Goal: Transaction & Acquisition: Obtain resource

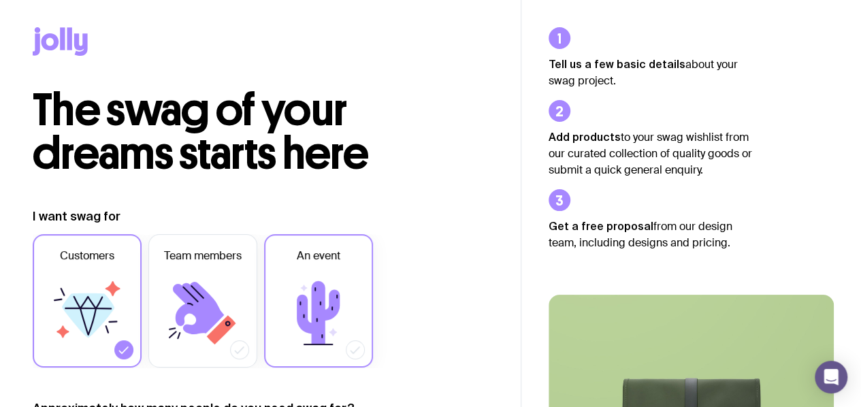
click at [357, 262] on label "An event" at bounding box center [318, 300] width 109 height 133
click at [0, 0] on input "An event" at bounding box center [0, 0] width 0 height 0
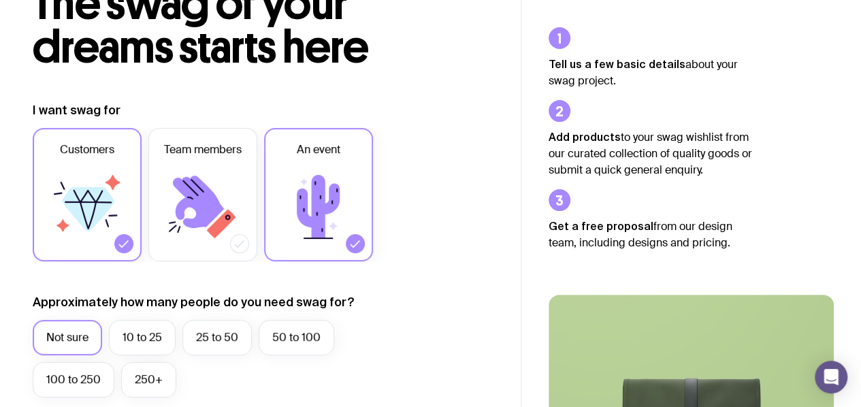
scroll to position [204, 0]
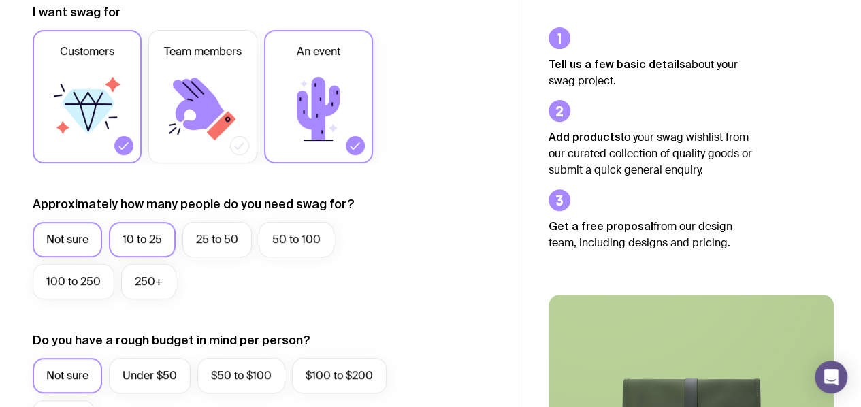
click at [147, 240] on label "10 to 25" at bounding box center [142, 239] width 67 height 35
click at [0, 0] on input "10 to 25" at bounding box center [0, 0] width 0 height 0
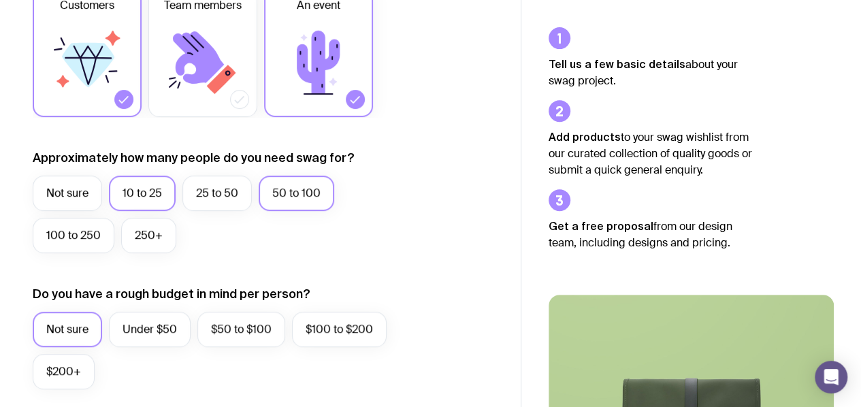
scroll to position [272, 0]
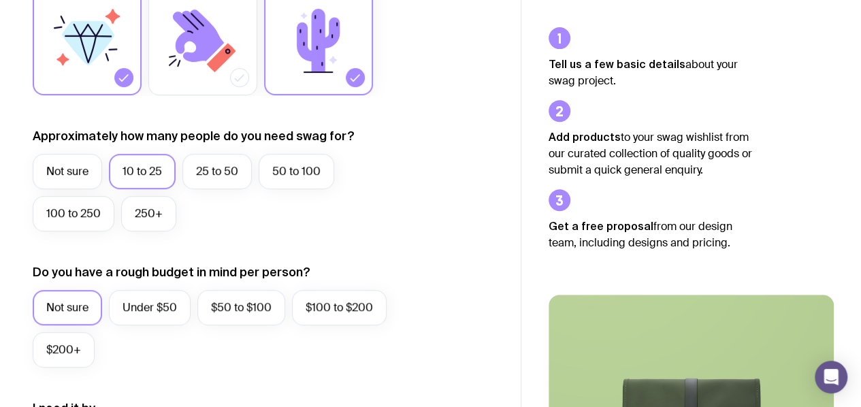
drag, startPoint x: 222, startPoint y: 303, endPoint x: 219, endPoint y: 273, distance: 30.2
click at [221, 302] on label "$50 to $100" at bounding box center [241, 307] width 88 height 35
click at [0, 0] on input "$50 to $100" at bounding box center [0, 0] width 0 height 0
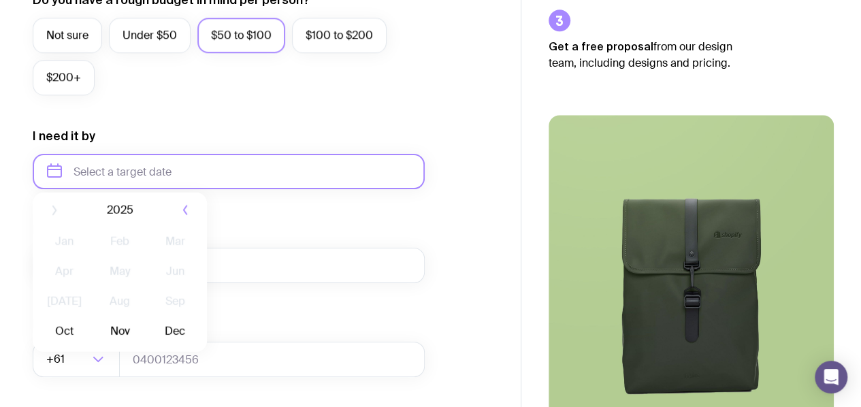
click at [188, 162] on input "text" at bounding box center [229, 171] width 392 height 35
click at [108, 345] on button "Nov" at bounding box center [120, 338] width 50 height 27
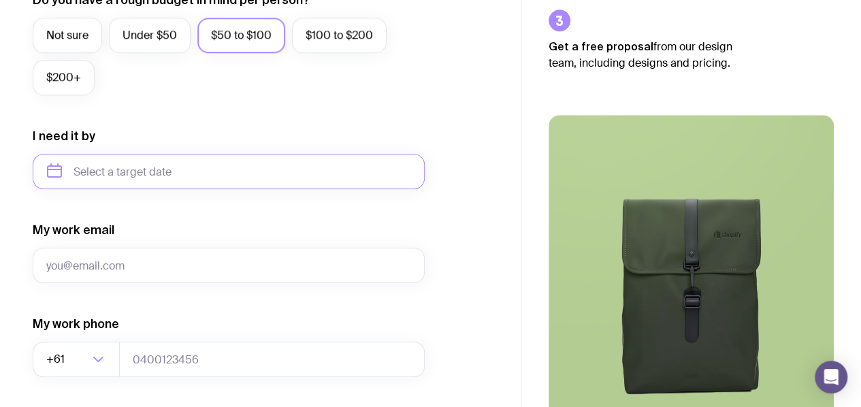
type input "November 2025"
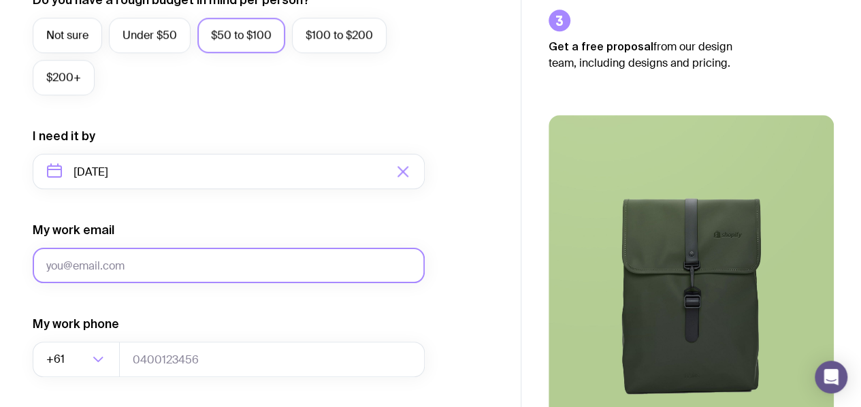
click at [164, 259] on input "My work email" at bounding box center [229, 265] width 392 height 35
type input "avanaug05@gmail.com"
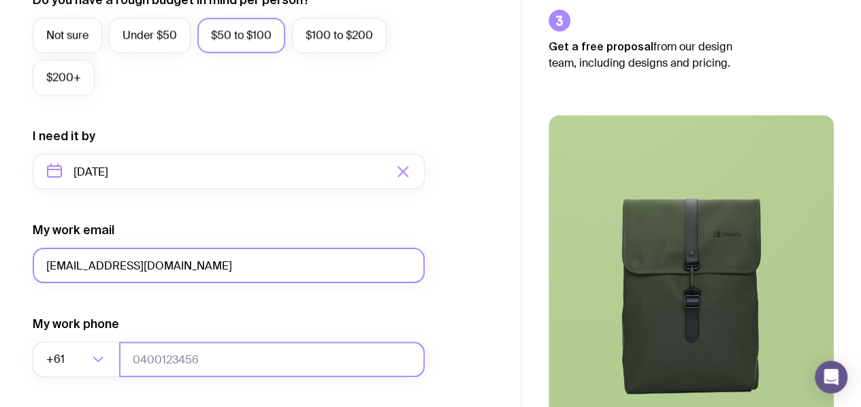
type input "0457218569"
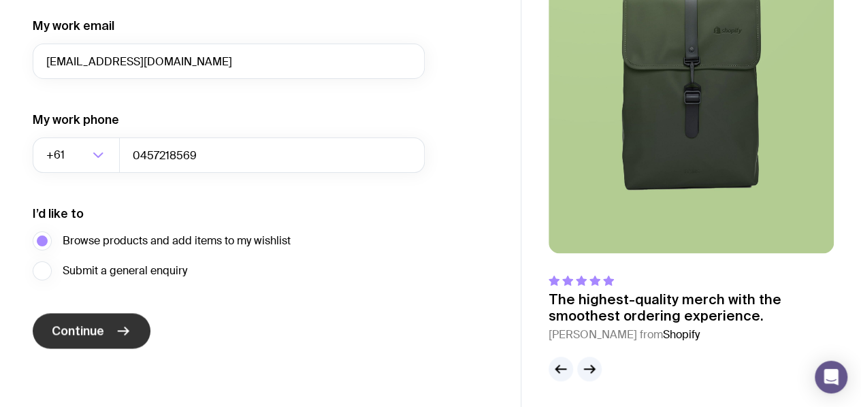
click at [98, 337] on span "Continue" at bounding box center [78, 331] width 52 height 16
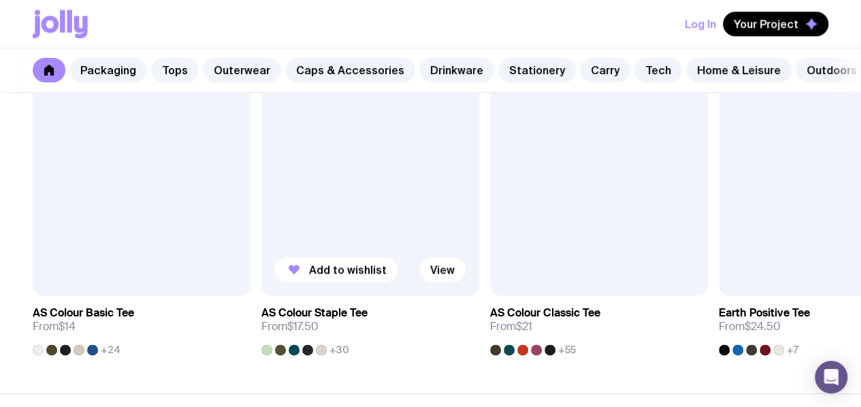
scroll to position [749, 0]
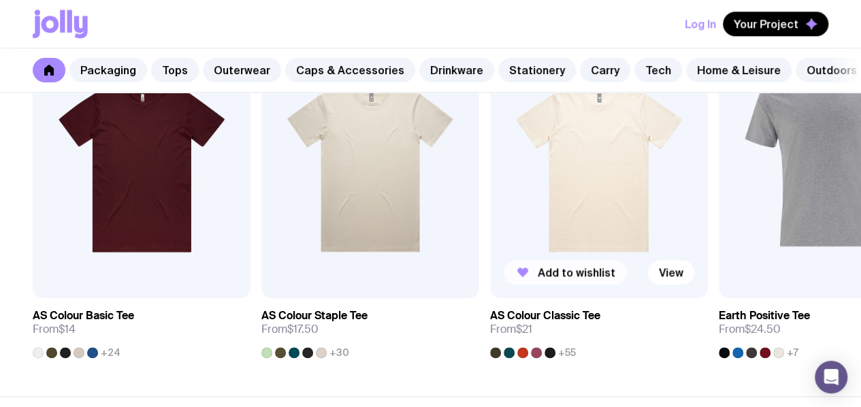
click at [569, 279] on span "Add to wishlist" at bounding box center [577, 273] width 78 height 14
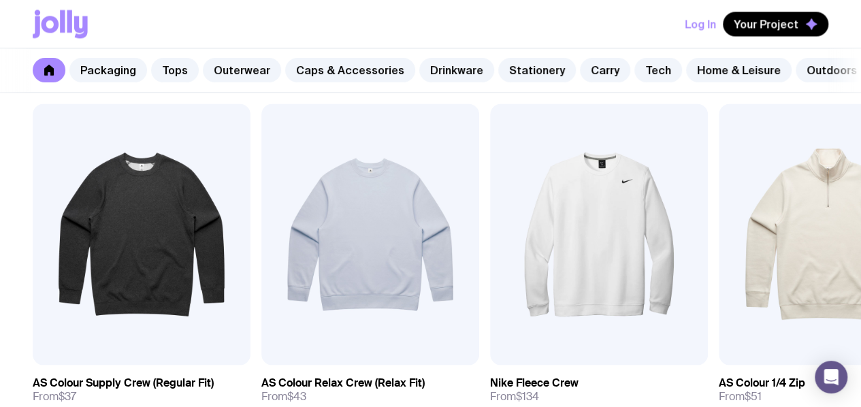
scroll to position [1158, 0]
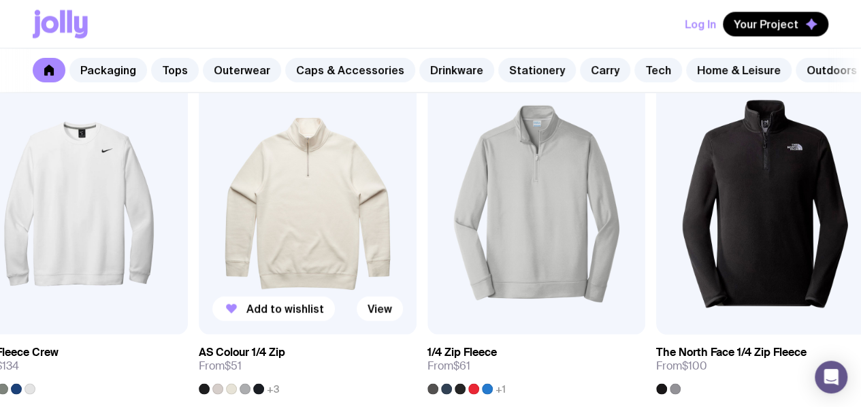
drag, startPoint x: 761, startPoint y: 248, endPoint x: 304, endPoint y: 261, distance: 457.8
click at [304, 261] on img at bounding box center [308, 203] width 218 height 261
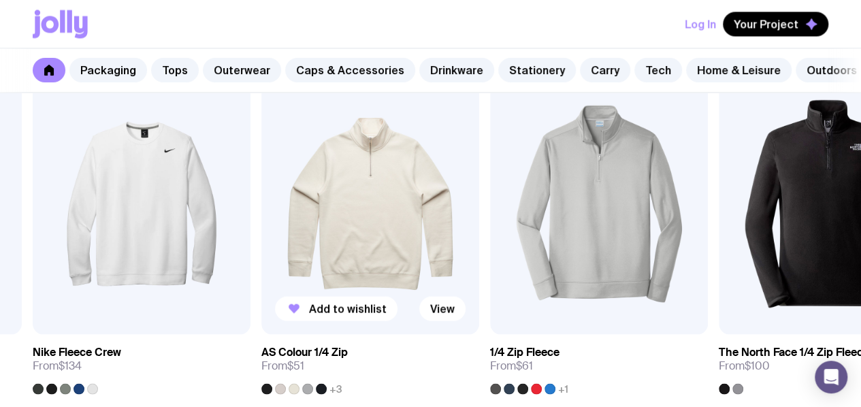
drag, startPoint x: 752, startPoint y: 212, endPoint x: 402, endPoint y: 233, distance: 350.6
click at [400, 233] on div "Add to wishlist View AS Colour Supply Crew (Regular Fit) From $37 +9 Add to wis…" at bounding box center [431, 233] width 796 height 321
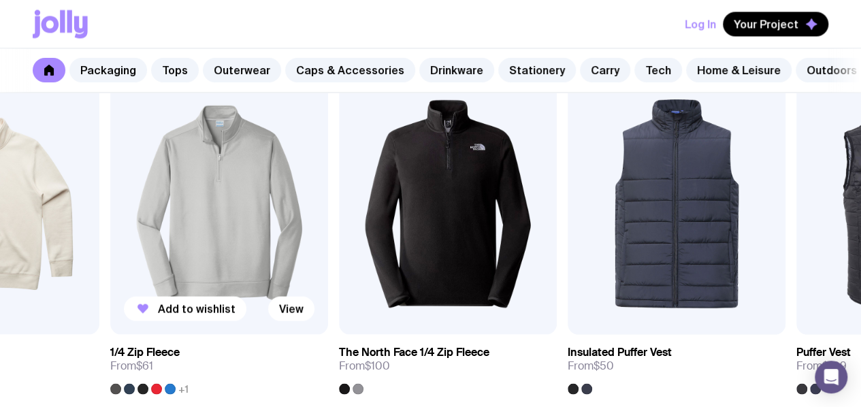
drag, startPoint x: 690, startPoint y: 227, endPoint x: 181, endPoint y: 243, distance: 509.6
click at [183, 244] on img at bounding box center [219, 203] width 218 height 261
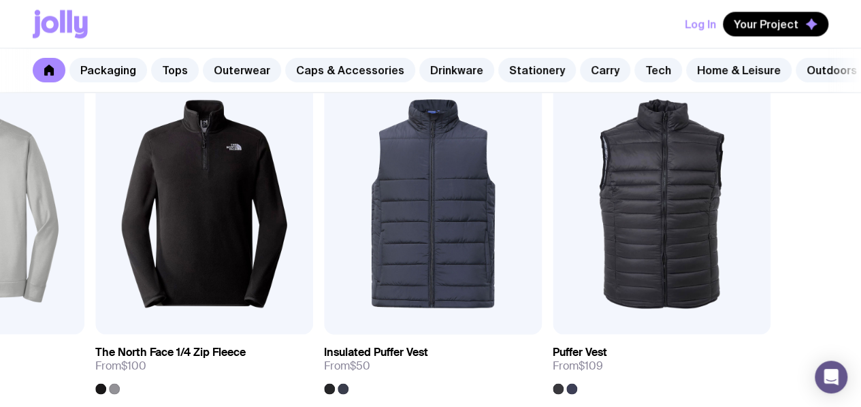
drag, startPoint x: 736, startPoint y: 249, endPoint x: 531, endPoint y: 333, distance: 221.4
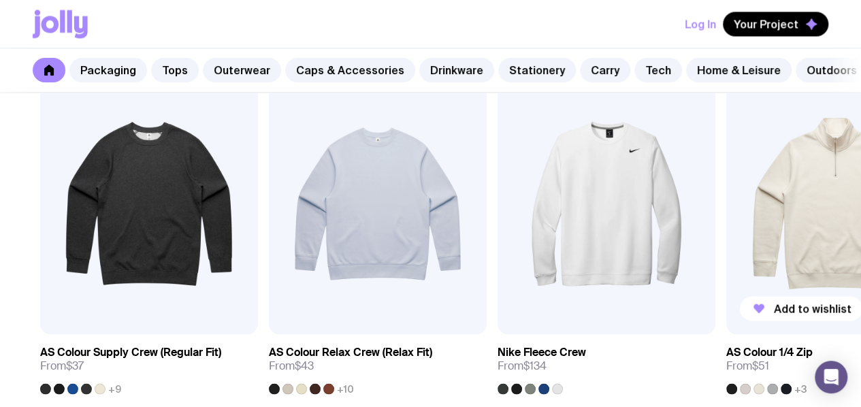
drag, startPoint x: 142, startPoint y: 197, endPoint x: 825, endPoint y: 223, distance: 684.2
click at [825, 223] on img at bounding box center [836, 203] width 218 height 261
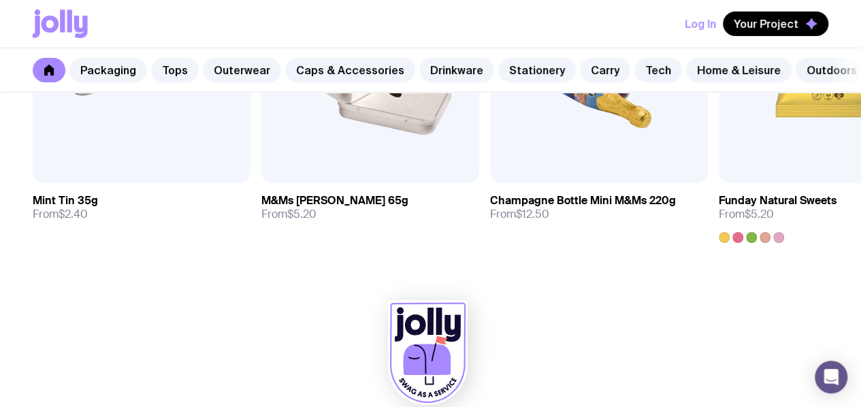
scroll to position [4851, 0]
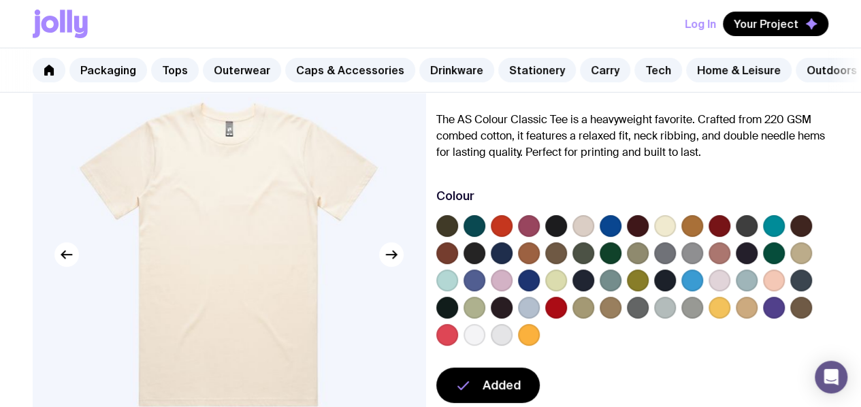
scroll to position [136, 0]
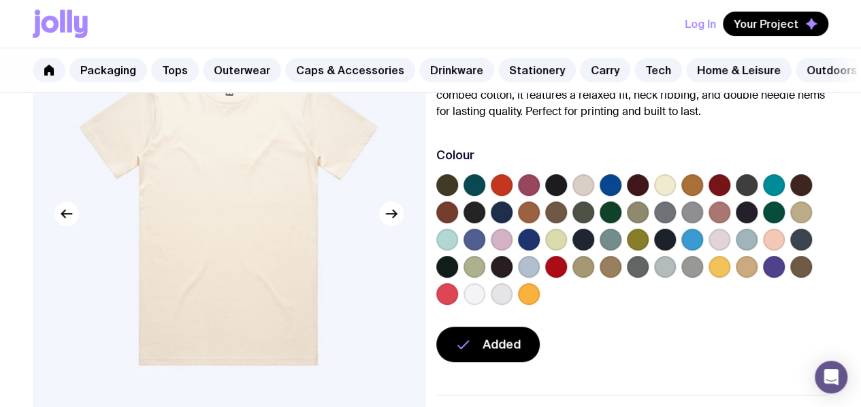
click at [567, 277] on label at bounding box center [556, 267] width 22 height 22
click at [0, 0] on input "radio" at bounding box center [0, 0] width 0 height 0
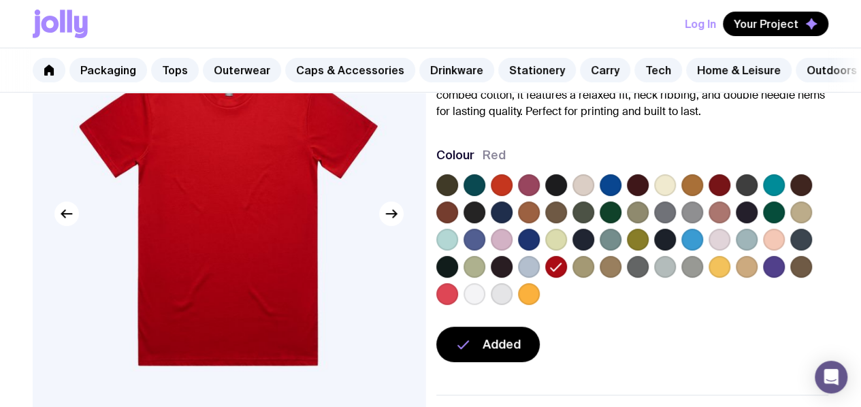
click at [731, 192] on label at bounding box center [720, 185] width 22 height 22
click at [0, 0] on input "radio" at bounding box center [0, 0] width 0 height 0
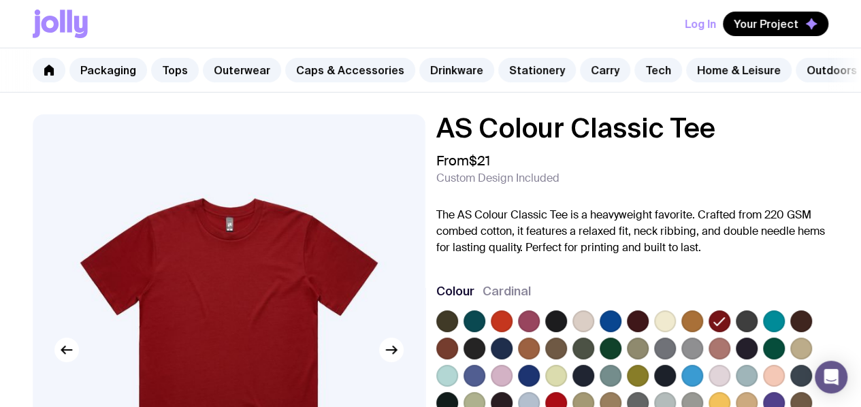
scroll to position [68, 0]
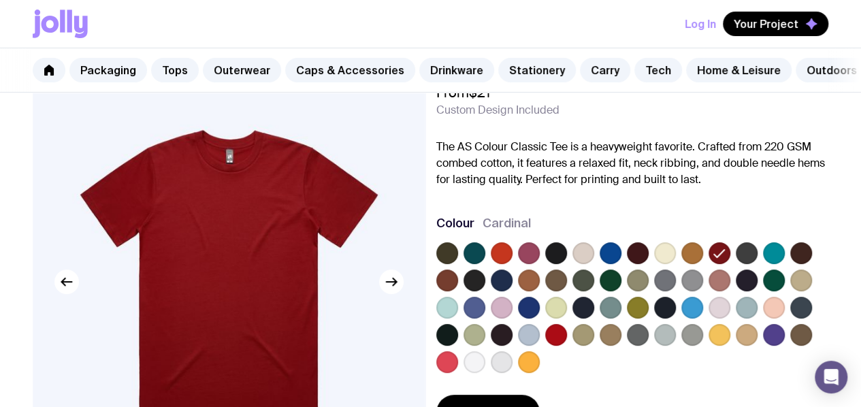
click at [486, 373] on label at bounding box center [475, 362] width 22 height 22
click at [0, 0] on input "radio" at bounding box center [0, 0] width 0 height 0
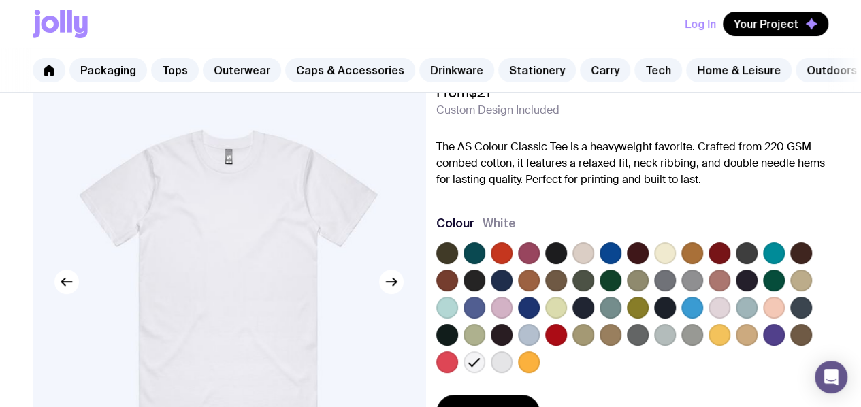
click at [486, 346] on label at bounding box center [475, 335] width 22 height 22
click at [0, 0] on input "radio" at bounding box center [0, 0] width 0 height 0
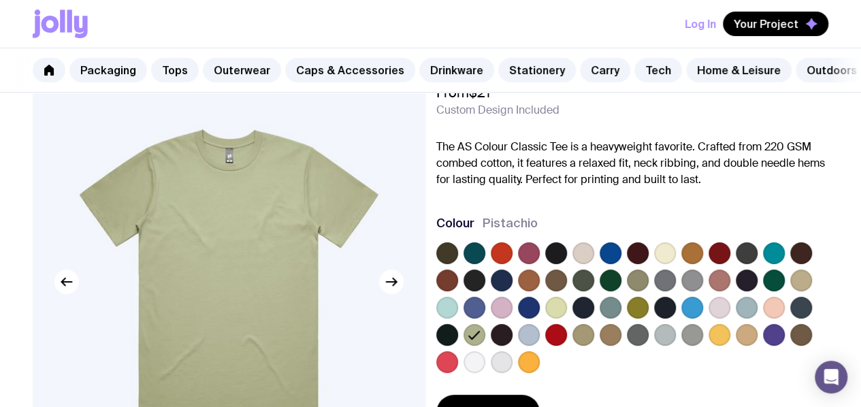
click at [763, 291] on label at bounding box center [774, 281] width 22 height 22
click at [0, 0] on input "radio" at bounding box center [0, 0] width 0 height 0
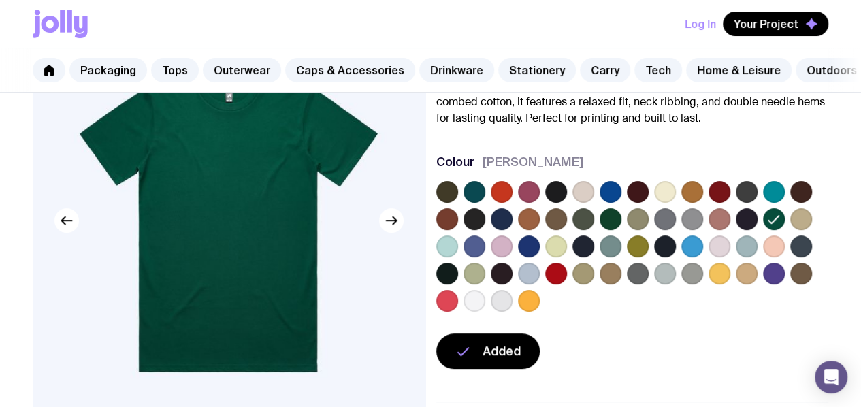
scroll to position [136, 0]
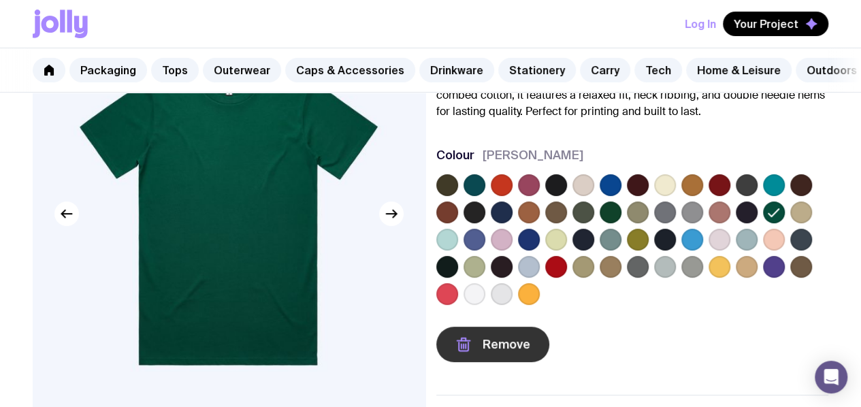
click at [500, 348] on button "Remove" at bounding box center [492, 344] width 113 height 35
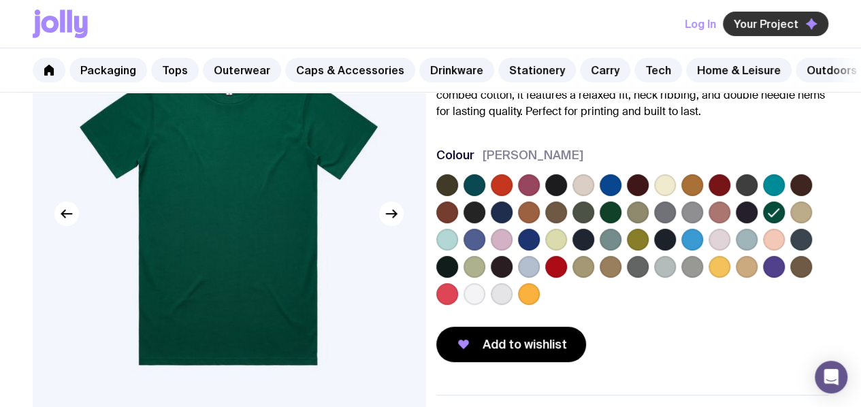
click at [774, 20] on span "Your Project" at bounding box center [766, 24] width 65 height 14
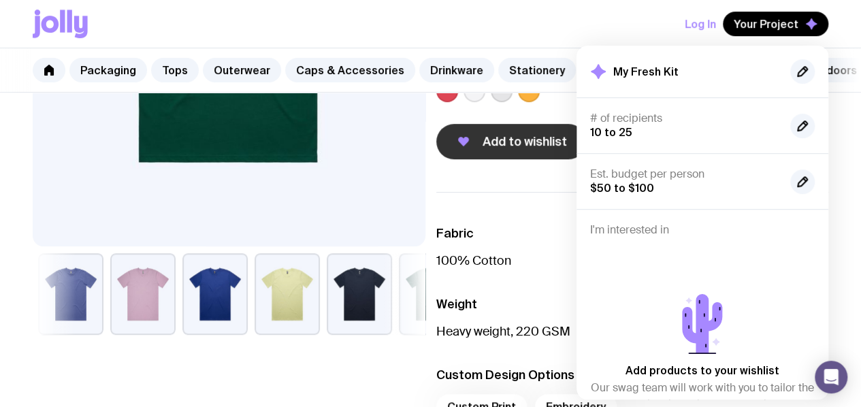
scroll to position [272, 0]
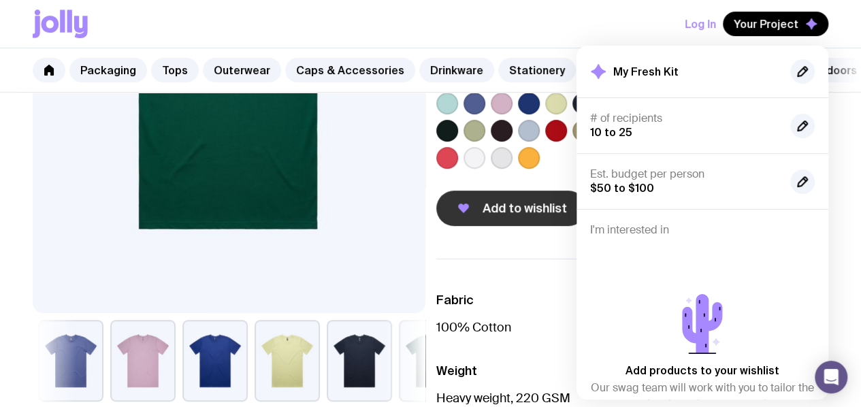
click at [547, 226] on button "Add to wishlist" at bounding box center [511, 208] width 150 height 35
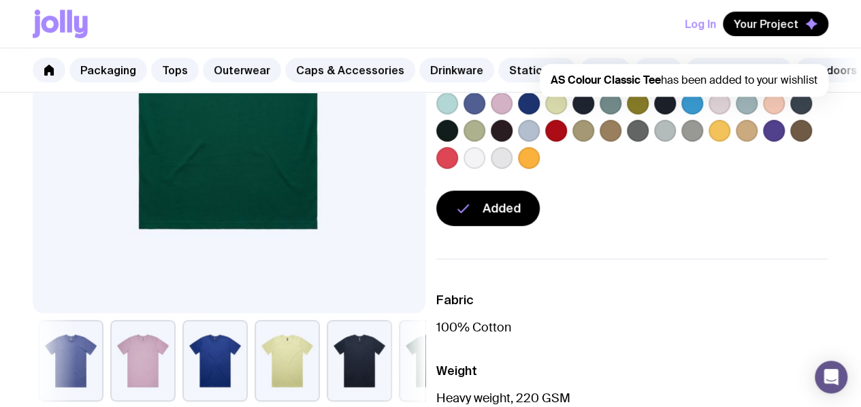
scroll to position [0, 0]
click at [764, 14] on button "Your Project" at bounding box center [776, 24] width 106 height 25
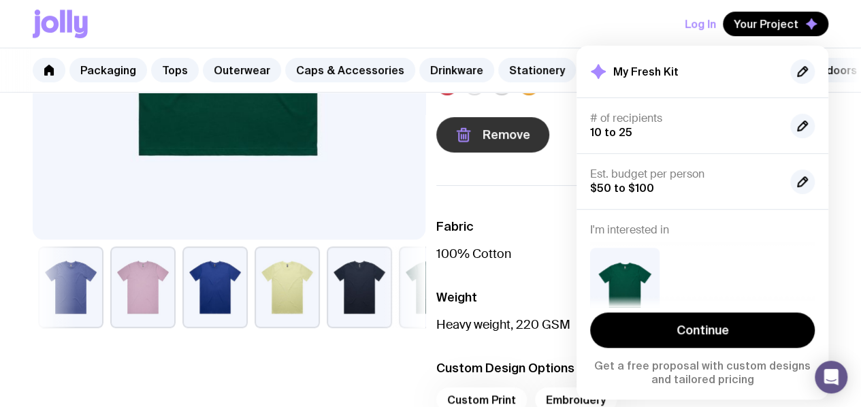
scroll to position [272, 0]
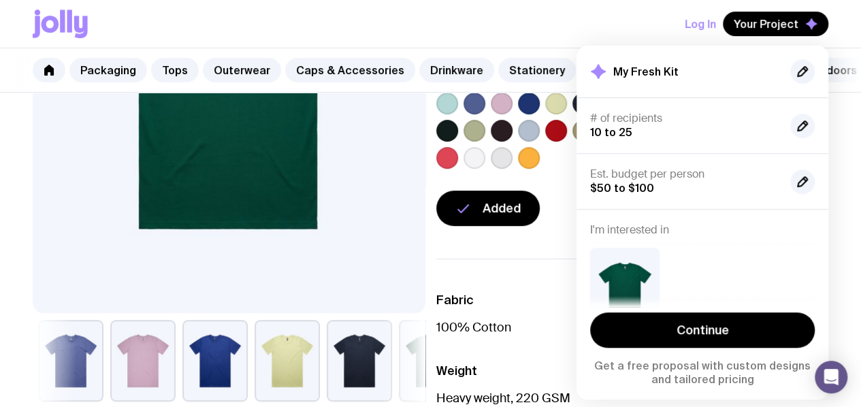
click at [535, 260] on div "AS Colour Classic Tee From $21 Custom Design Included The AS Colour Classic Tee…" at bounding box center [430, 184] width 861 height 684
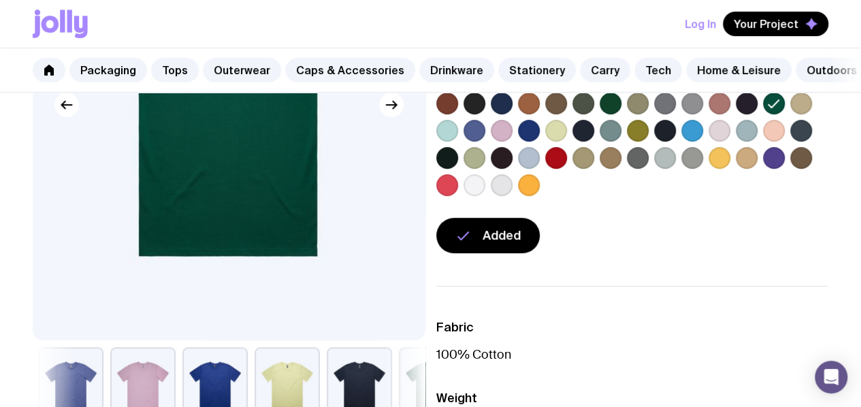
scroll to position [204, 0]
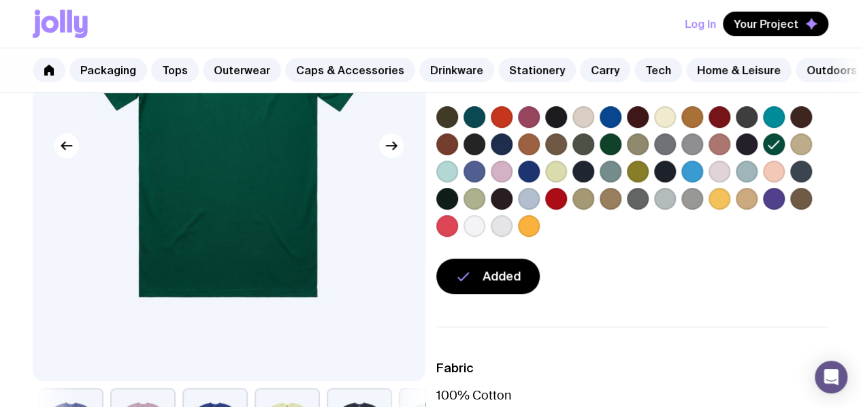
click at [534, 182] on div at bounding box center [632, 174] width 393 height 136
click at [486, 182] on label at bounding box center [475, 172] width 22 height 22
click at [0, 0] on input "radio" at bounding box center [0, 0] width 0 height 0
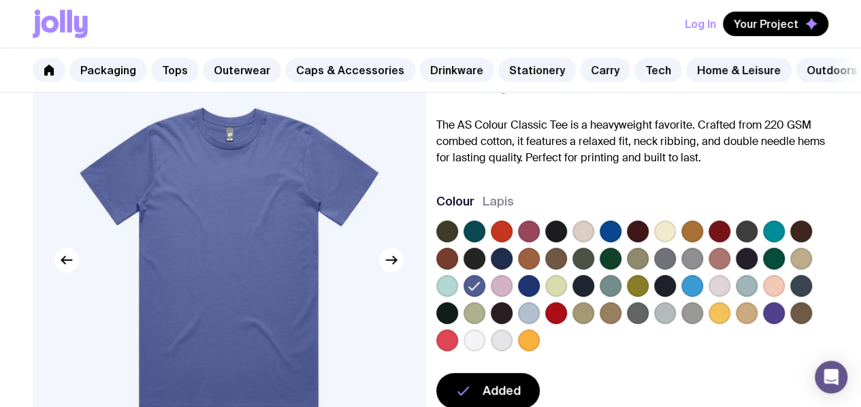
scroll to position [136, 0]
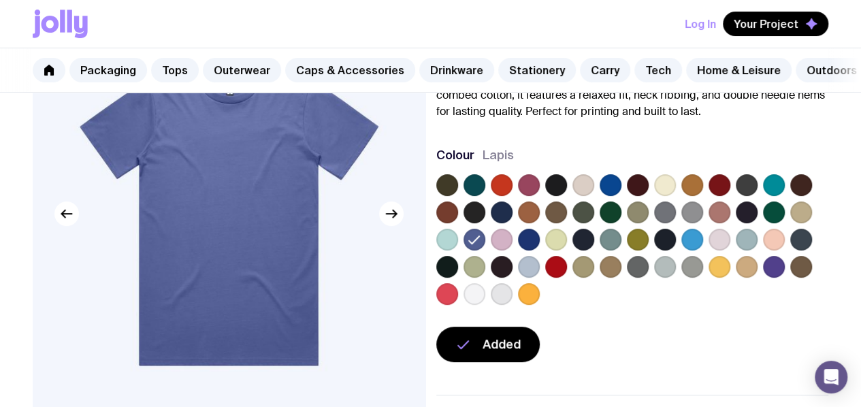
click at [763, 223] on label at bounding box center [774, 213] width 22 height 22
click at [0, 0] on input "radio" at bounding box center [0, 0] width 0 height 0
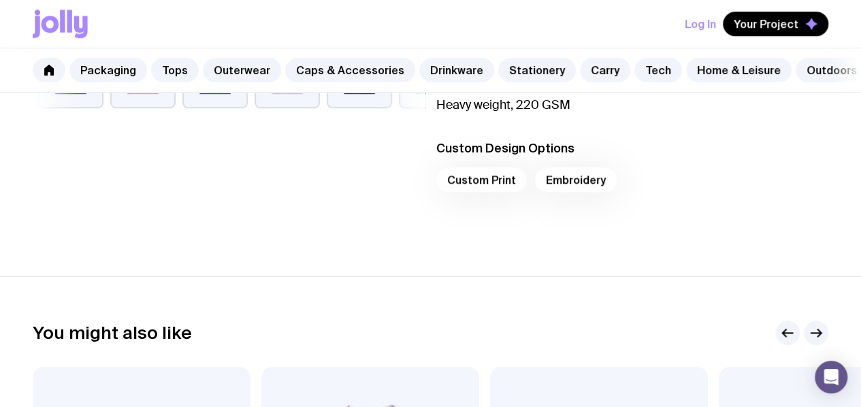
scroll to position [545, 0]
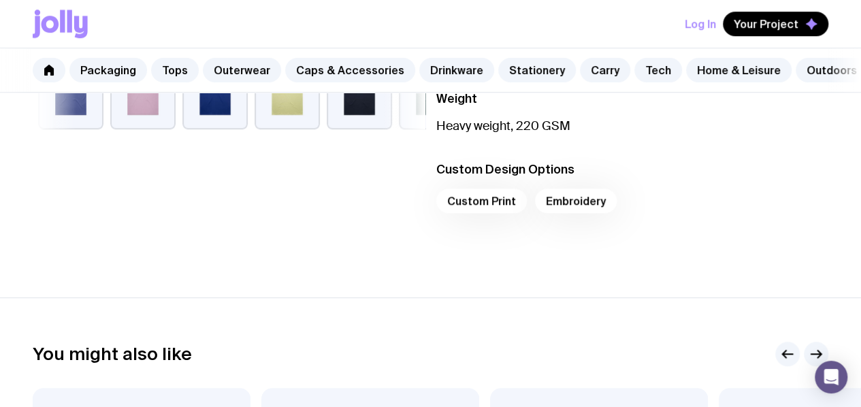
click at [519, 214] on div "Custom Print Embroidery" at bounding box center [632, 205] width 393 height 33
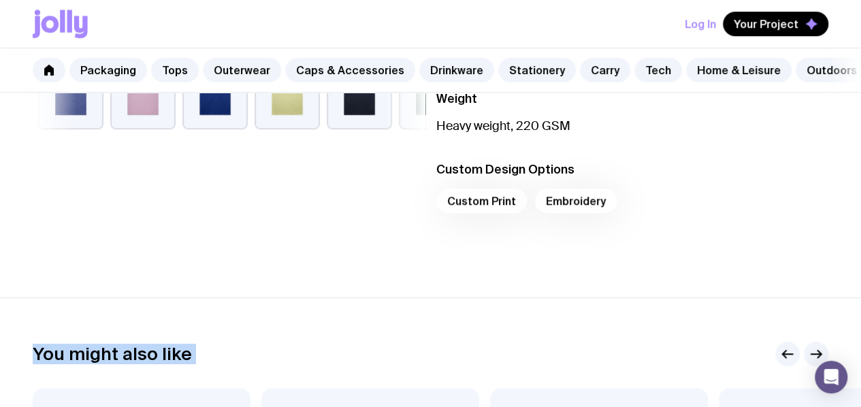
click at [519, 214] on div "Custom Print Embroidery" at bounding box center [632, 205] width 393 height 33
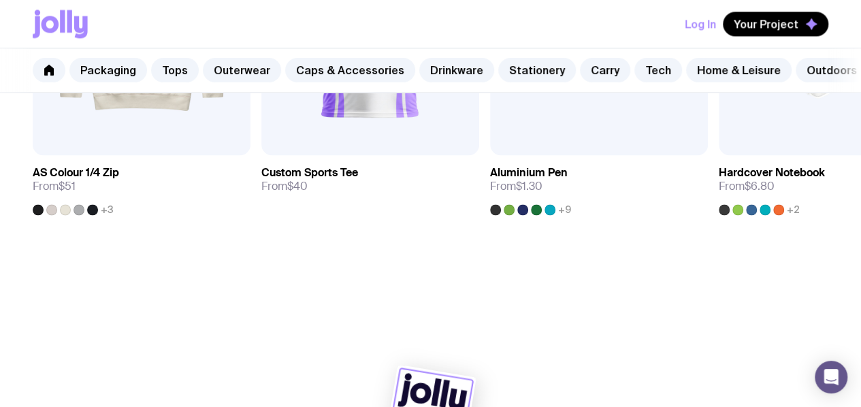
scroll to position [1072, 0]
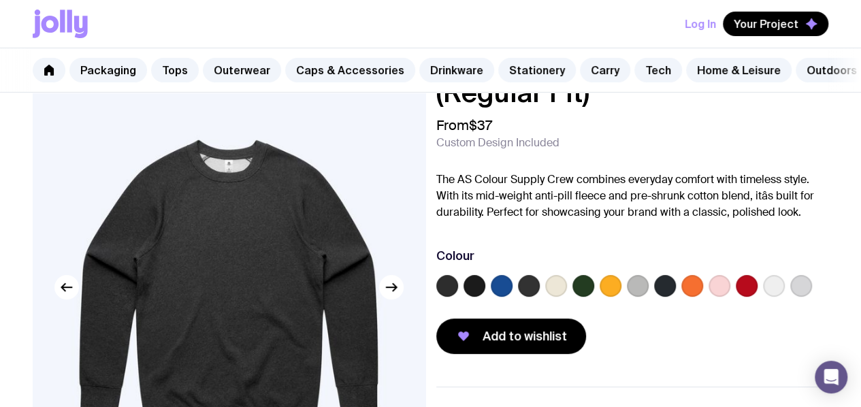
scroll to position [204, 0]
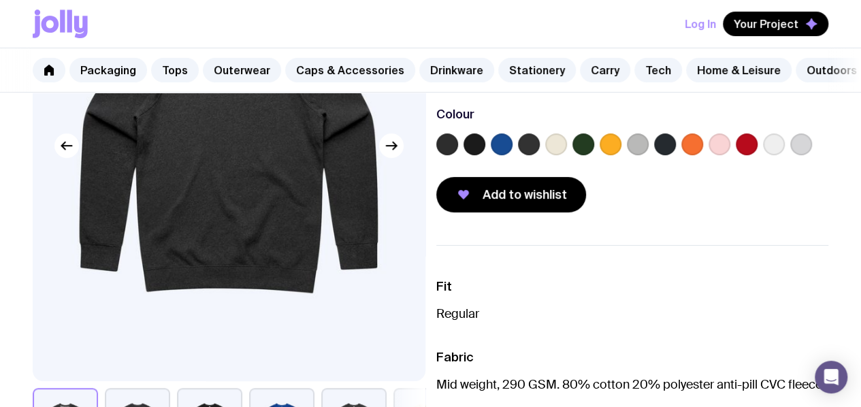
click at [567, 155] on label at bounding box center [556, 144] width 22 height 22
click at [0, 0] on input "radio" at bounding box center [0, 0] width 0 height 0
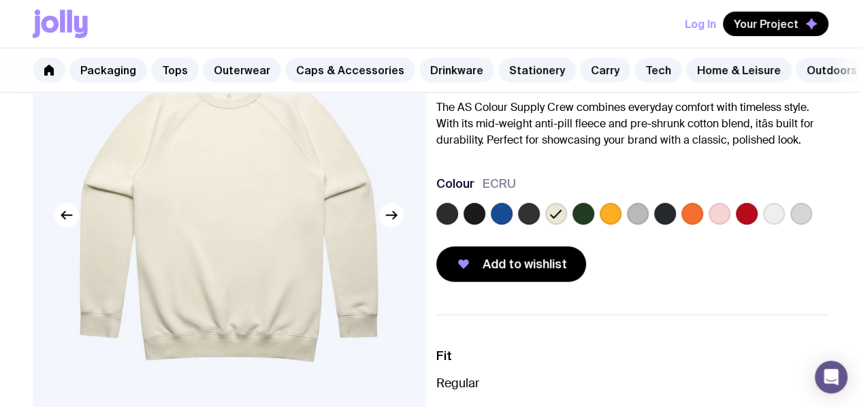
scroll to position [68, 0]
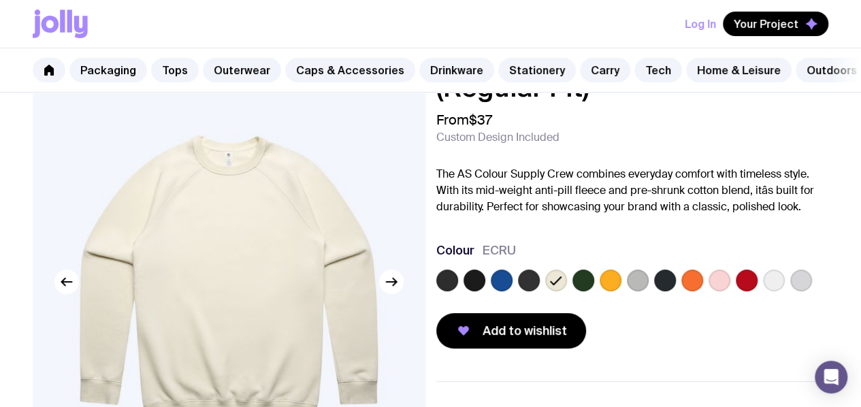
click at [419, 285] on img at bounding box center [229, 281] width 392 height 471
click at [400, 294] on button "button" at bounding box center [391, 282] width 25 height 25
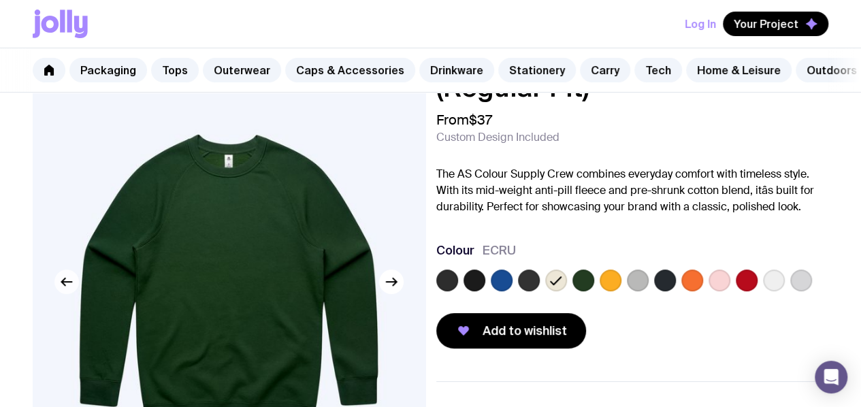
click at [72, 290] on icon "button" at bounding box center [67, 282] width 16 height 16
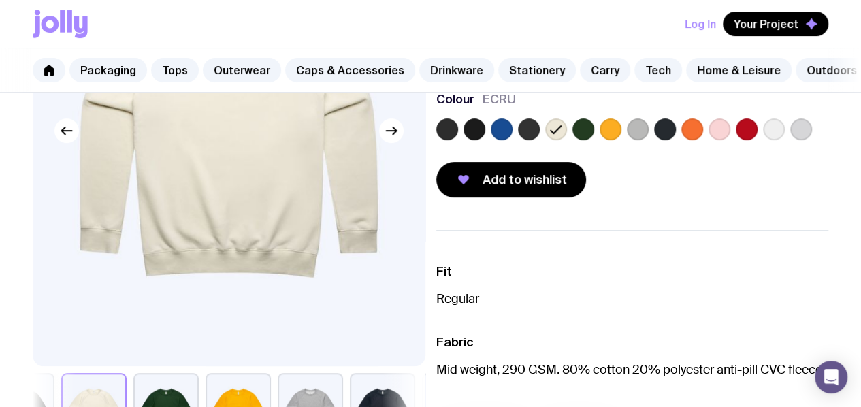
scroll to position [0, 0]
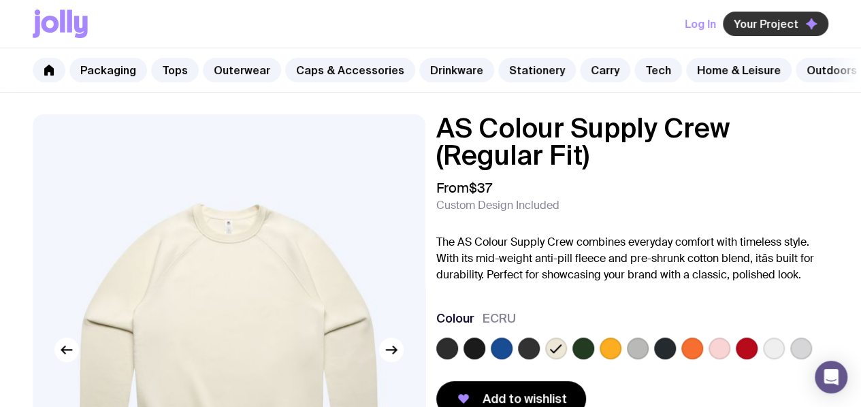
click at [789, 17] on span "Your Project" at bounding box center [766, 24] width 65 height 14
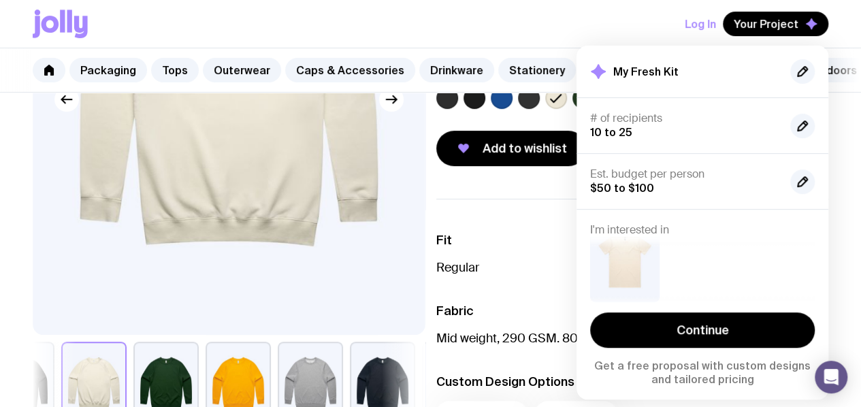
scroll to position [272, 0]
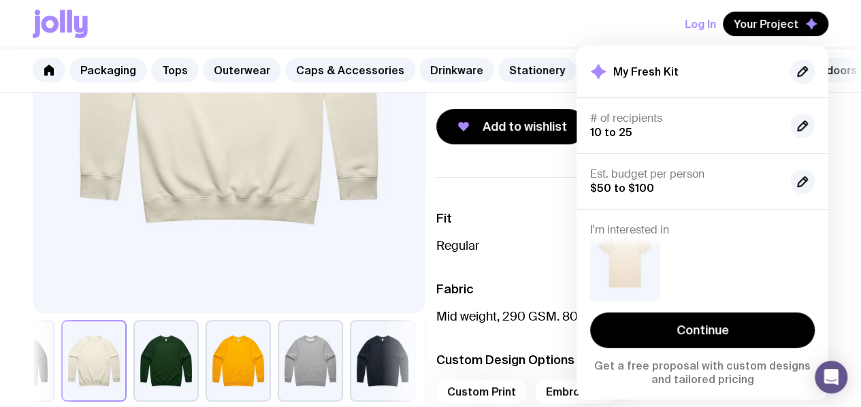
click at [545, 236] on ul "Fit Regular Fabric Mid weight, 290 GSM. 80% cotton 20% polyester anti-pill CVC …" at bounding box center [632, 311] width 393 height 268
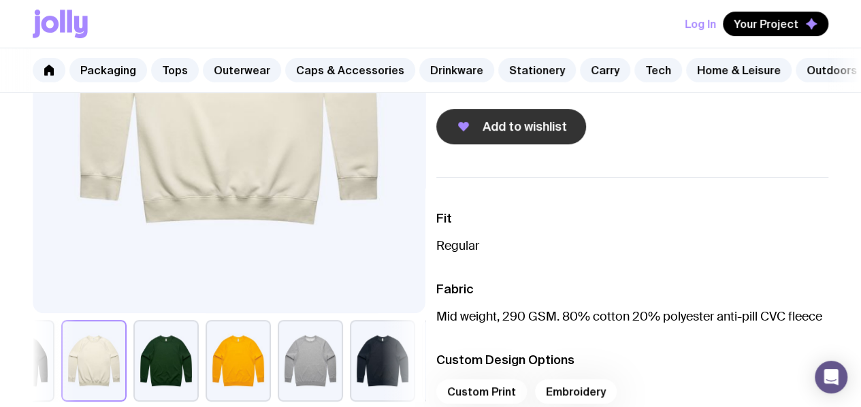
click at [545, 135] on span "Add to wishlist" at bounding box center [525, 126] width 84 height 16
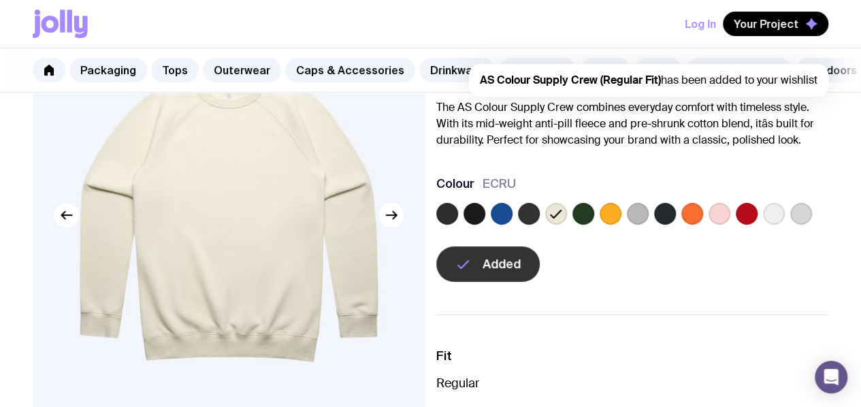
scroll to position [136, 0]
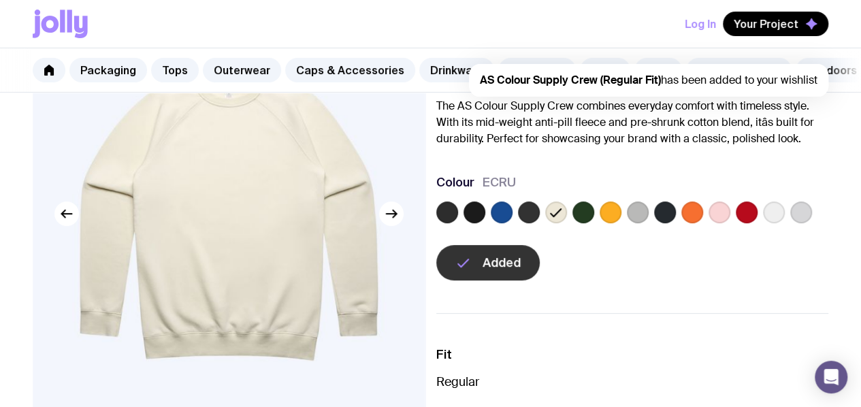
click at [513, 223] on label at bounding box center [502, 213] width 22 height 22
click at [0, 0] on input "radio" at bounding box center [0, 0] width 0 height 0
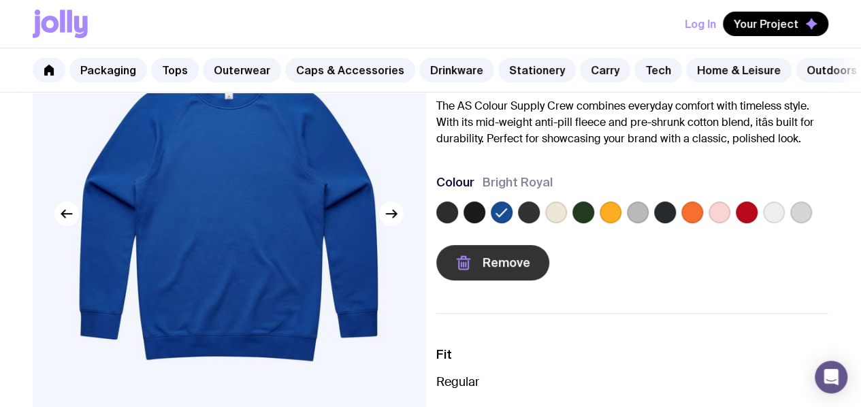
click at [533, 281] on button "Remove" at bounding box center [492, 262] width 113 height 35
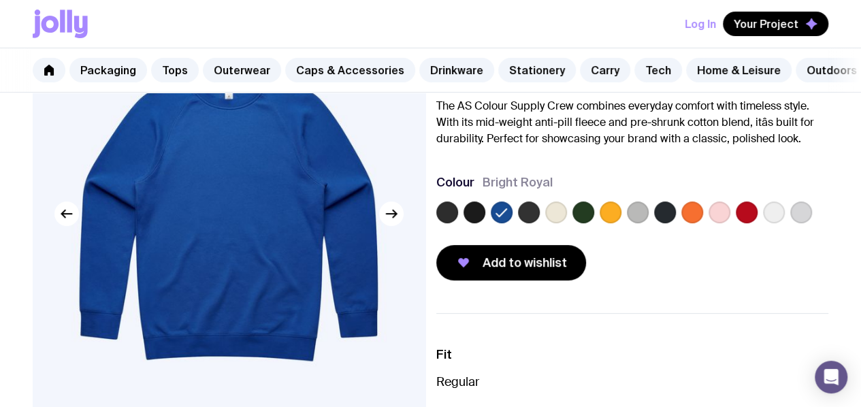
click at [567, 223] on label at bounding box center [556, 213] width 22 height 22
click at [0, 0] on input "radio" at bounding box center [0, 0] width 0 height 0
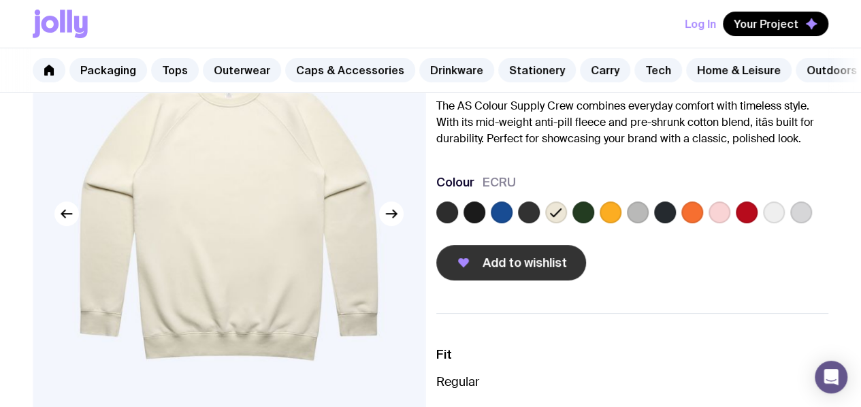
click at [586, 281] on button "Add to wishlist" at bounding box center [511, 262] width 150 height 35
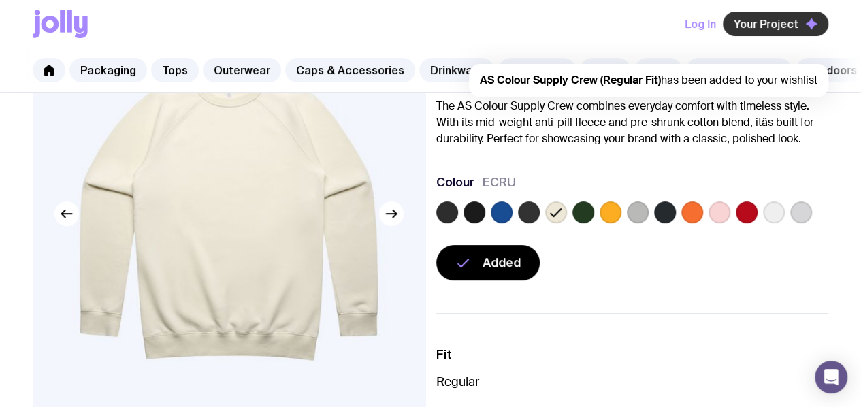
click at [781, 22] on span "Your Project" at bounding box center [766, 24] width 65 height 14
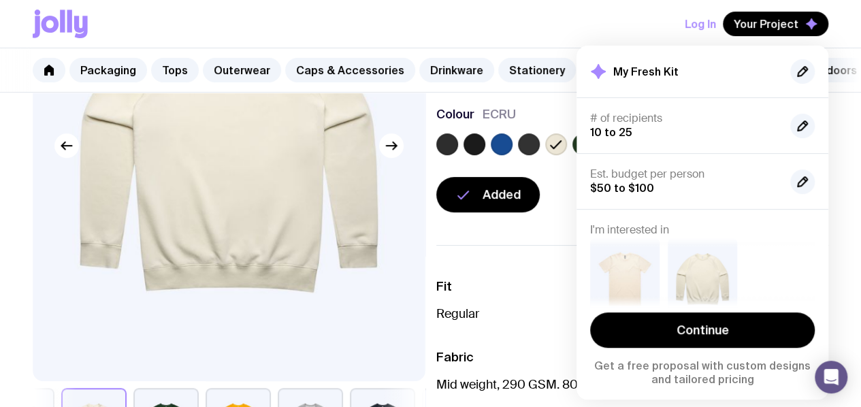
scroll to position [0, 0]
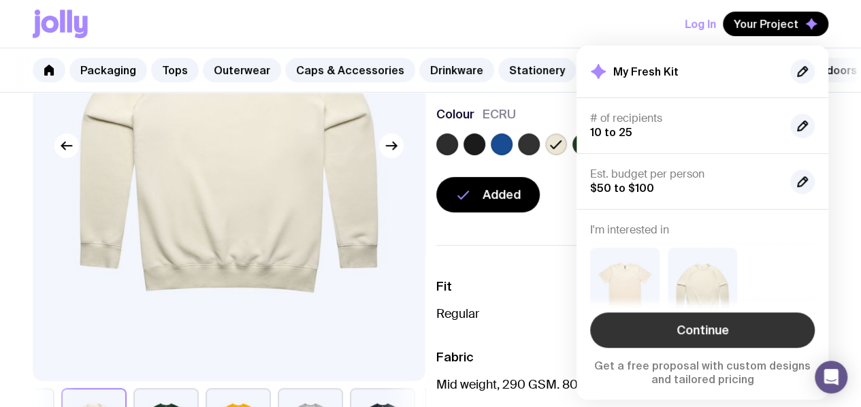
click at [685, 344] on link "Continue" at bounding box center [702, 330] width 225 height 35
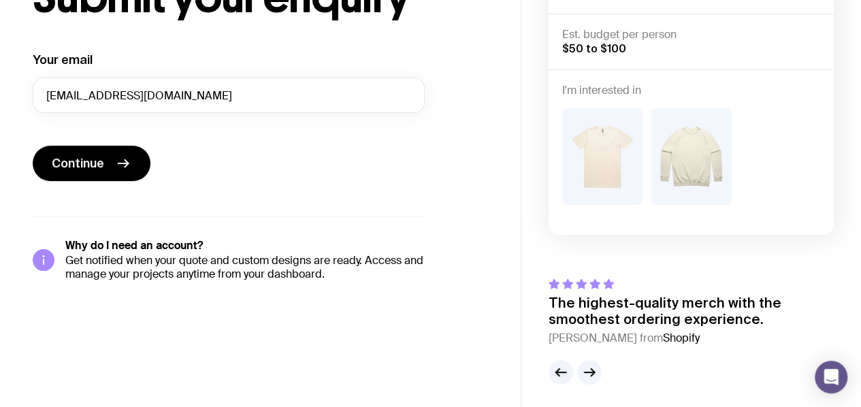
scroll to position [116, 0]
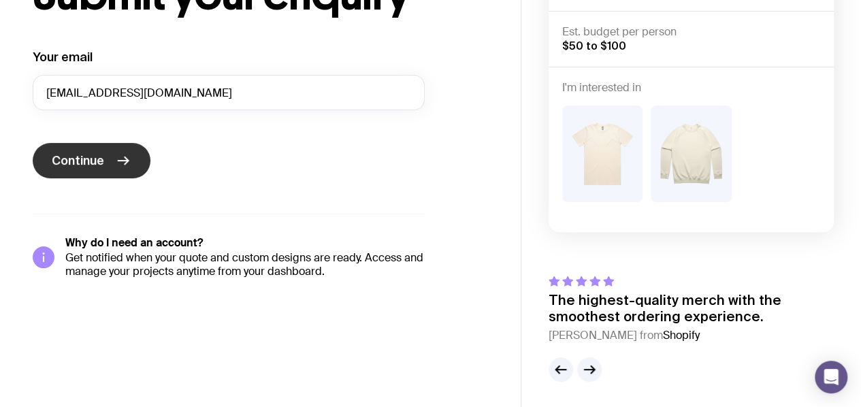
click at [116, 165] on icon "submit" at bounding box center [123, 161] width 16 height 16
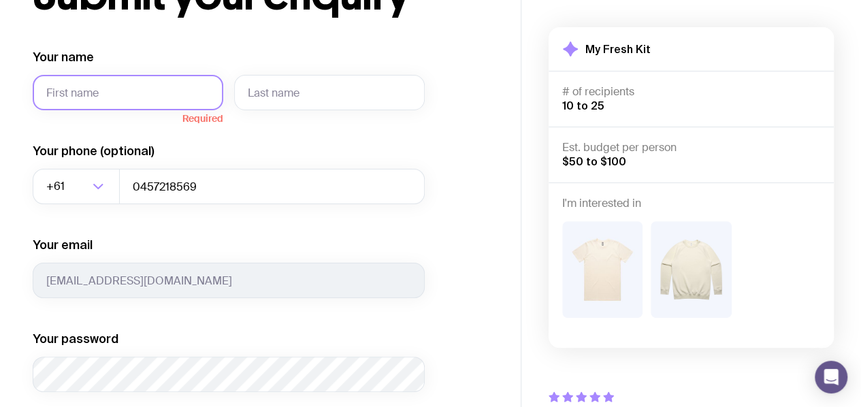
click at [172, 101] on input "Your name" at bounding box center [128, 92] width 191 height 35
type input "Ava"
type input "Naug"
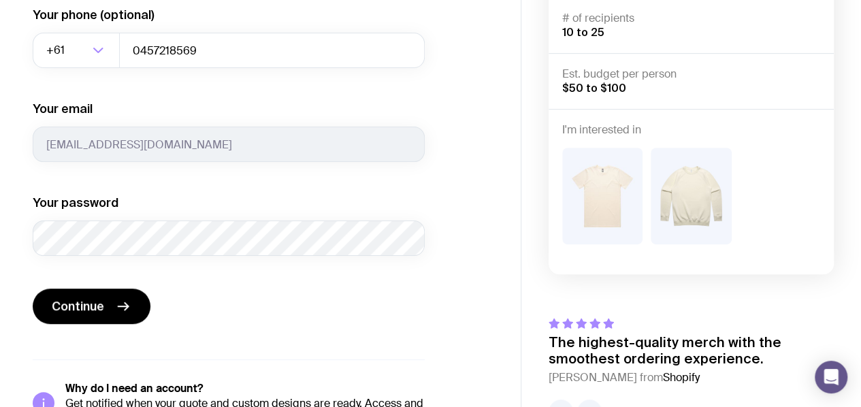
click at [217, 210] on div "Your password" at bounding box center [229, 225] width 392 height 61
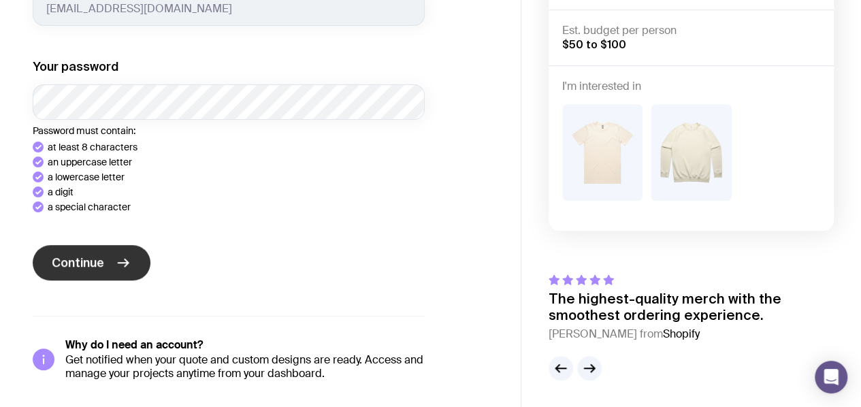
click at [112, 259] on button "Continue" at bounding box center [92, 262] width 118 height 35
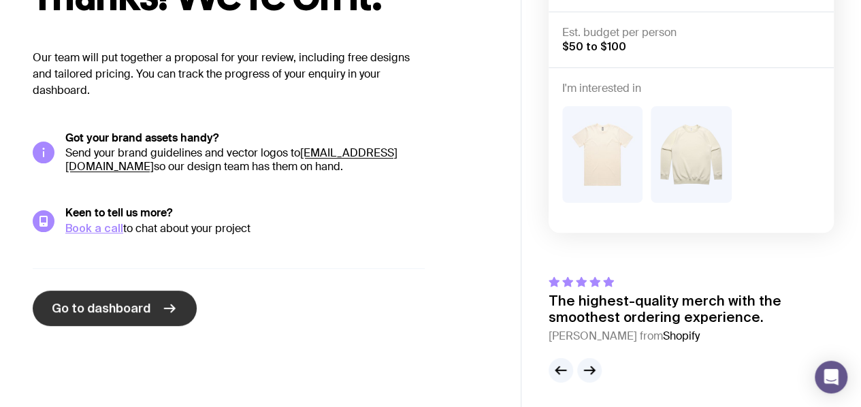
scroll to position [116, 0]
click at [150, 301] on link "Go to dashboard" at bounding box center [115, 307] width 164 height 35
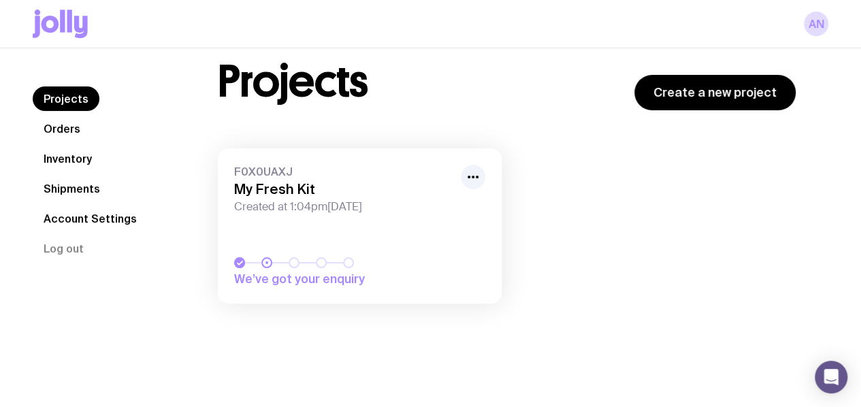
scroll to position [48, 0]
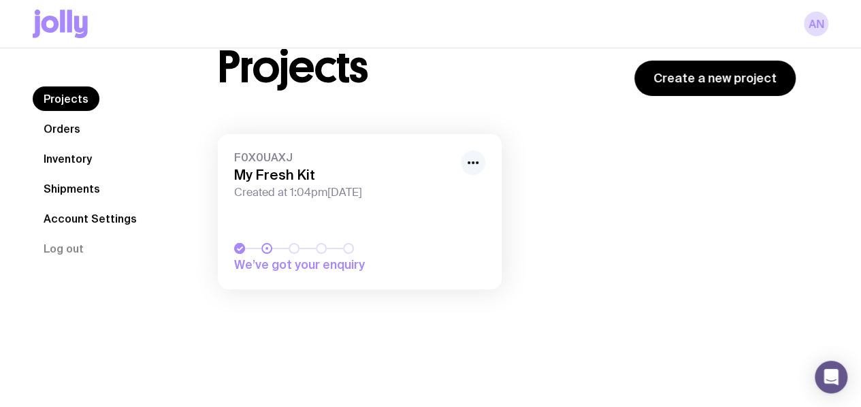
click at [467, 155] on icon "button" at bounding box center [473, 163] width 16 height 16
